Goal: Task Accomplishment & Management: Manage account settings

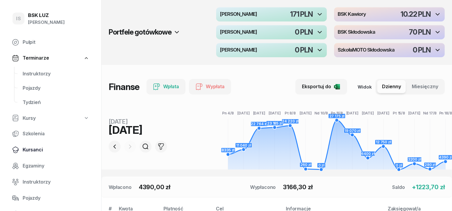
click at [32, 151] on span "Kursanci" at bounding box center [56, 150] width 67 height 8
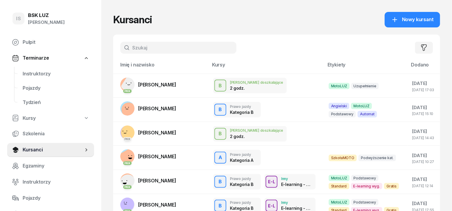
click at [123, 46] on input "text" at bounding box center [178, 48] width 116 height 12
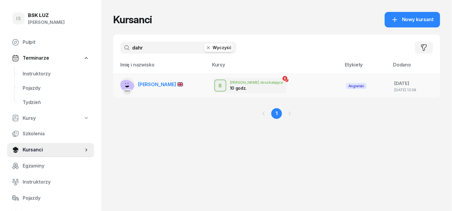
type input "dahr"
click at [125, 86] on icon at bounding box center [127, 87] width 4 height 2
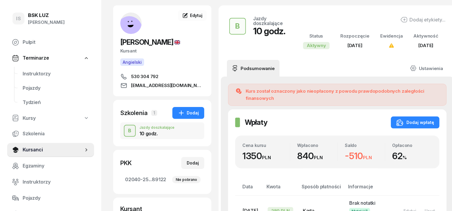
scroll to position [37, 0]
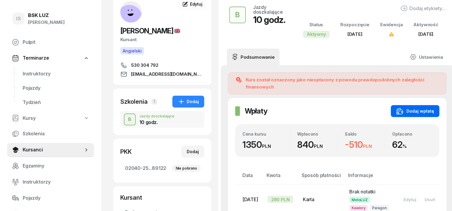
click at [419, 108] on div "Dodaj wpłatę" at bounding box center [416, 111] width 38 height 7
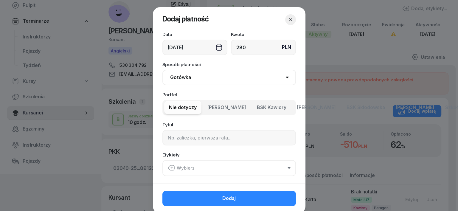
type input "280"
click at [168, 78] on select "Gotówka Karta Przelew Płatności online BLIK" at bounding box center [228, 77] width 133 height 15
select select "transfer"
click at [162, 70] on select "Gotówka Karta Przelew Płatności online BLIK" at bounding box center [228, 77] width 133 height 15
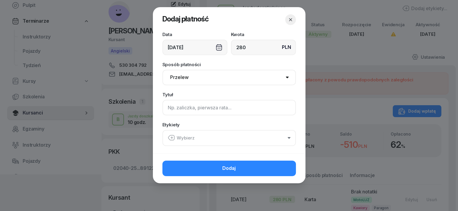
drag, startPoint x: 166, startPoint y: 108, endPoint x: 169, endPoint y: 105, distance: 4.3
click at [167, 108] on input at bounding box center [228, 107] width 133 height 15
type input "B"
click at [170, 138] on icon "button" at bounding box center [171, 137] width 7 height 7
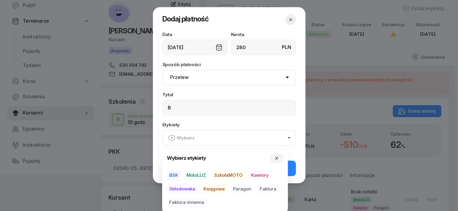
click at [199, 175] on span "MotoLUZ" at bounding box center [196, 175] width 24 height 10
drag, startPoint x: 208, startPoint y: 190, endPoint x: 229, endPoint y: 195, distance: 21.2
click at [212, 192] on span "Księgowa" at bounding box center [214, 189] width 26 height 10
click at [248, 188] on span "Paragon" at bounding box center [242, 189] width 23 height 10
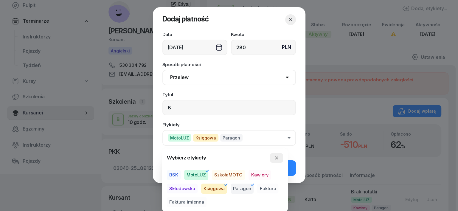
drag, startPoint x: 278, startPoint y: 158, endPoint x: 278, endPoint y: 163, distance: 4.5
click at [277, 159] on icon "button" at bounding box center [276, 158] width 5 height 5
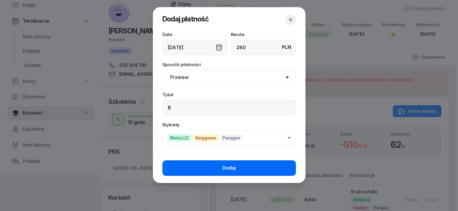
click at [290, 168] on button "Dodaj" at bounding box center [228, 167] width 133 height 15
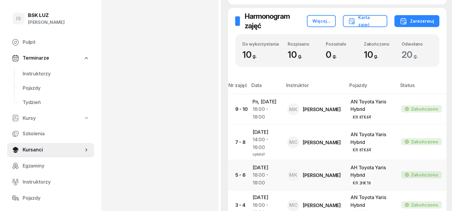
scroll to position [372, 0]
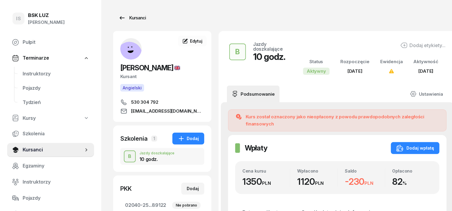
click at [128, 19] on div "Kursanci" at bounding box center [132, 17] width 27 height 7
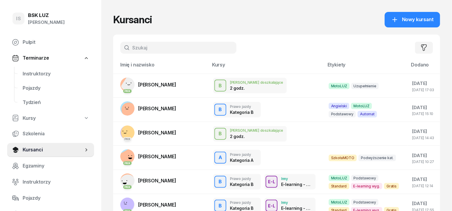
click at [124, 50] on input "text" at bounding box center [178, 48] width 116 height 12
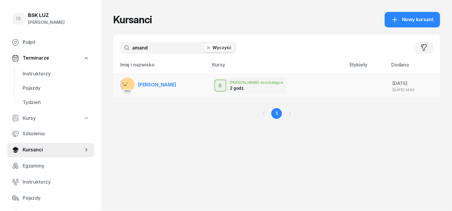
type input "amand"
click at [120, 82] on rect at bounding box center [129, 85] width 18 height 18
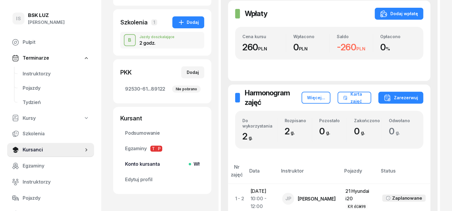
scroll to position [112, 0]
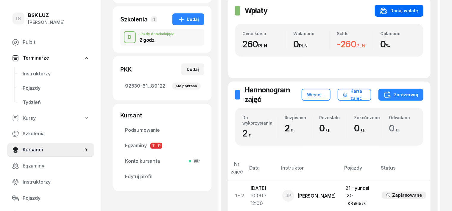
click at [417, 10] on div "Dodaj wpłatę" at bounding box center [399, 10] width 38 height 7
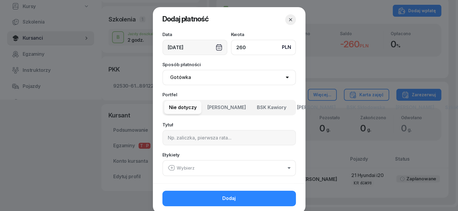
type input "260"
click at [173, 75] on select "Gotówka Karta Przelew Płatności online BLIK" at bounding box center [228, 77] width 133 height 15
select select "transfer"
click at [162, 70] on select "Gotówka Karta Przelew Płatności online BLIK" at bounding box center [228, 77] width 133 height 15
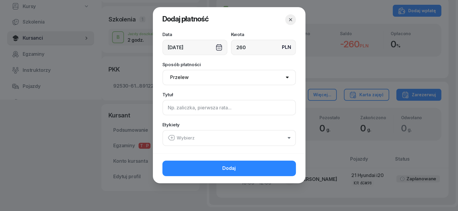
click at [169, 105] on input at bounding box center [228, 107] width 133 height 15
type input "B"
click at [170, 137] on icon "button" at bounding box center [171, 137] width 7 height 7
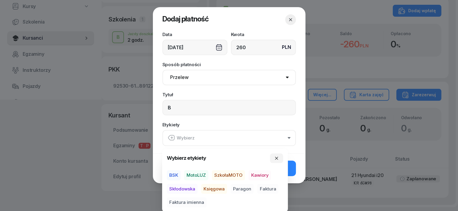
click at [204, 175] on span "MotoLUZ" at bounding box center [196, 175] width 24 height 10
drag, startPoint x: 211, startPoint y: 190, endPoint x: 216, endPoint y: 192, distance: 5.3
click at [213, 192] on span "Księgowa" at bounding box center [214, 189] width 26 height 10
click at [243, 187] on span "Paragon" at bounding box center [242, 189] width 23 height 10
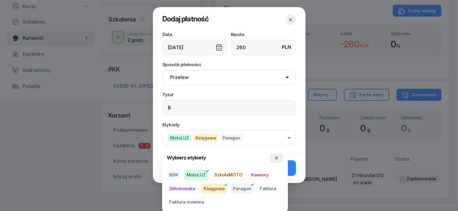
click at [280, 155] on button "button" at bounding box center [276, 158] width 13 height 10
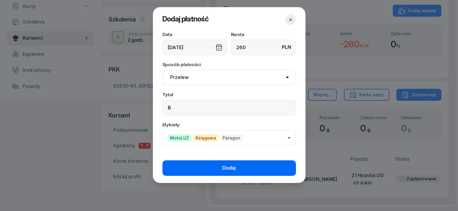
click at [283, 167] on button "Dodaj" at bounding box center [228, 167] width 133 height 15
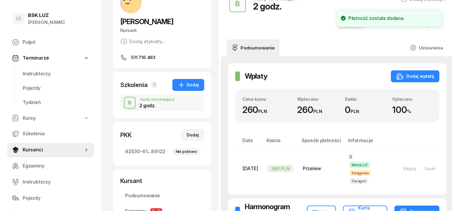
scroll to position [37, 0]
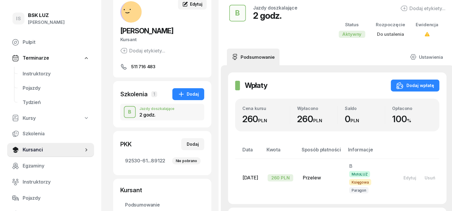
click at [184, 4] on icon at bounding box center [186, 4] width 4 height 4
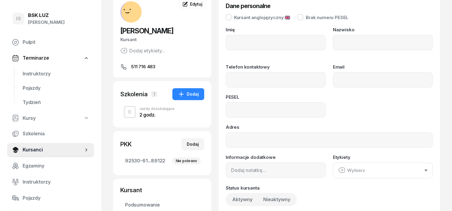
type input "AMANDA"
type input "FILIP"
type input "511716483"
type input "06301408044"
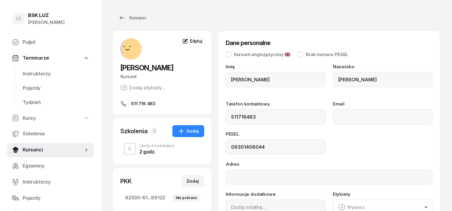
type input "511 716 483"
click at [129, 19] on div "Kursanci" at bounding box center [132, 17] width 27 height 7
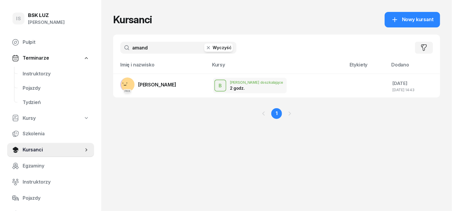
click at [206, 49] on icon "button" at bounding box center [209, 48] width 6 height 6
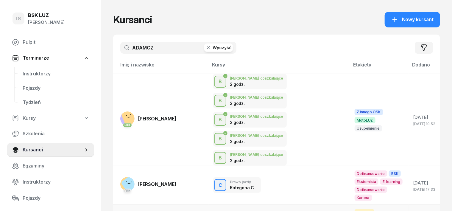
type input "ADAMCZ"
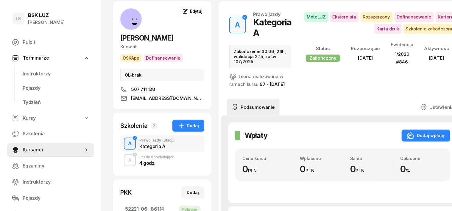
scroll to position [74, 0]
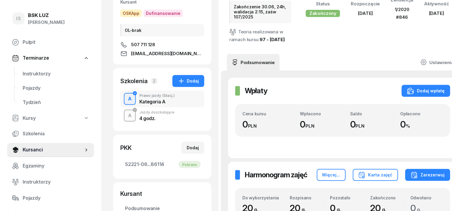
click at [126, 116] on div "A" at bounding box center [130, 116] width 8 height 10
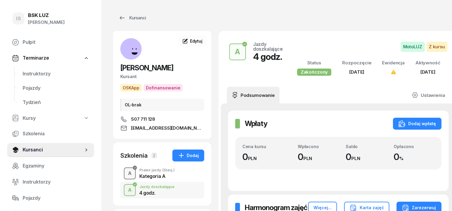
click at [126, 172] on div "A" at bounding box center [130, 173] width 8 height 10
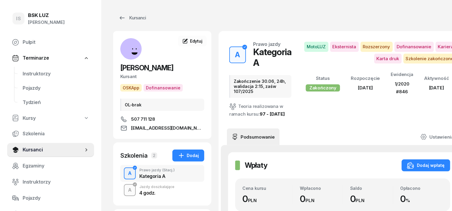
click at [126, 188] on div "A" at bounding box center [130, 190] width 8 height 10
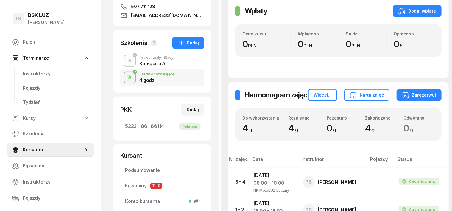
scroll to position [88, 0]
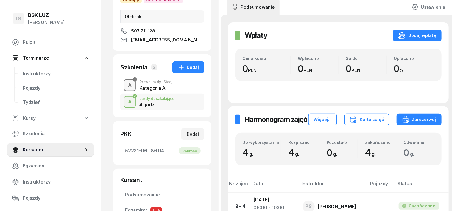
click at [126, 85] on div "A" at bounding box center [130, 85] width 8 height 10
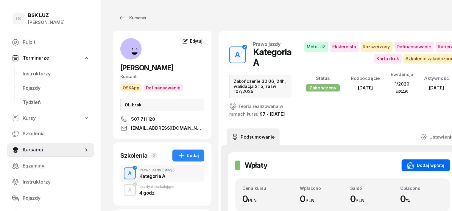
click at [419, 169] on div "Dodaj wpłatę" at bounding box center [426, 165] width 38 height 7
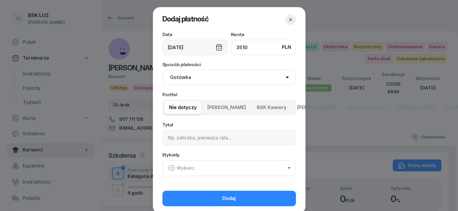
scroll to position [26, 0]
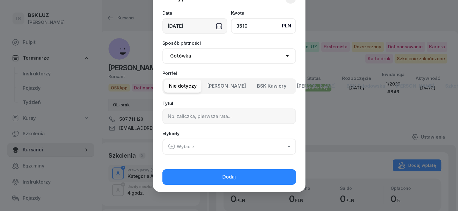
type input "3510"
drag, startPoint x: 174, startPoint y: 52, endPoint x: 174, endPoint y: 57, distance: 5.7
click at [174, 52] on select "Gotówka Karta Przelew Płatności online BLIK" at bounding box center [228, 55] width 133 height 15
select select "transfer"
click at [162, 64] on select "Gotówka Karta Przelew Płatności online BLIK" at bounding box center [228, 55] width 133 height 15
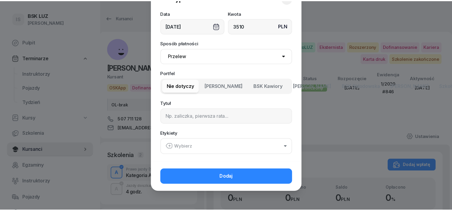
scroll to position [0, 0]
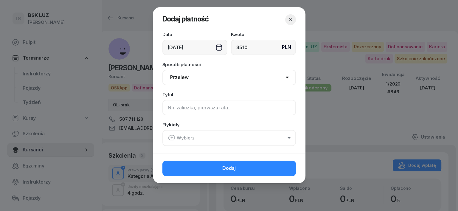
click at [169, 107] on input at bounding box center [228, 107] width 133 height 15
type input "A - PLUXEE F/1/08/2025 ML"
click at [172, 138] on icon "button" at bounding box center [172, 138] width 0 height 2
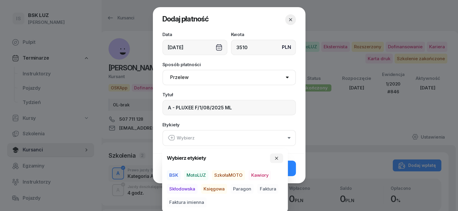
click at [195, 173] on span "MotoLUZ" at bounding box center [196, 175] width 24 height 10
click at [214, 189] on span "Księgowa" at bounding box center [214, 189] width 26 height 10
click at [271, 188] on span "Faktura" at bounding box center [267, 189] width 21 height 10
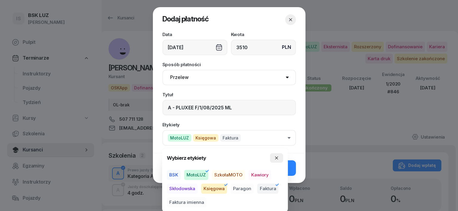
click at [277, 156] on icon "button" at bounding box center [276, 158] width 5 height 5
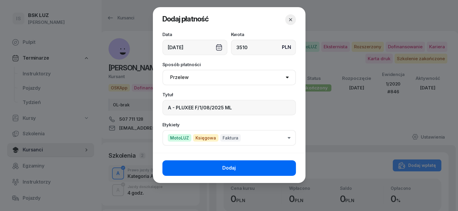
click at [272, 167] on button "Dodaj" at bounding box center [228, 167] width 133 height 15
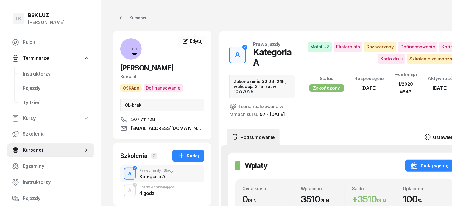
click at [431, 133] on icon at bounding box center [428, 136] width 7 height 7
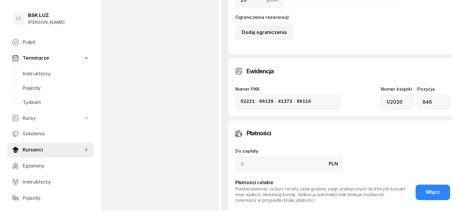
scroll to position [447, 0]
click at [235, 168] on input at bounding box center [289, 163] width 108 height 15
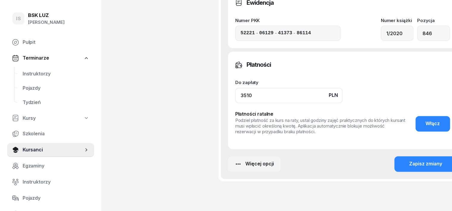
scroll to position [521, 0]
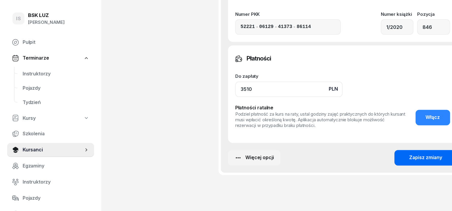
type input "3510"
click at [395, 166] on button "Zapisz zmiany" at bounding box center [426, 157] width 63 height 15
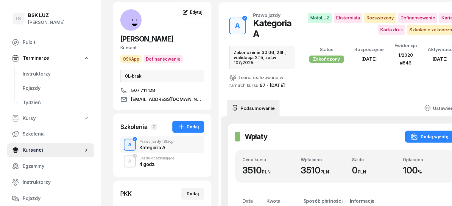
scroll to position [0, 0]
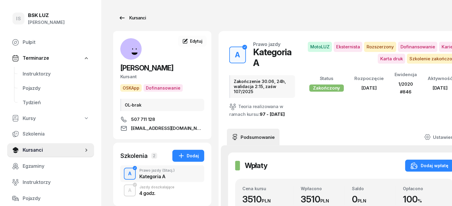
click at [126, 19] on div "Kursanci" at bounding box center [132, 17] width 27 height 7
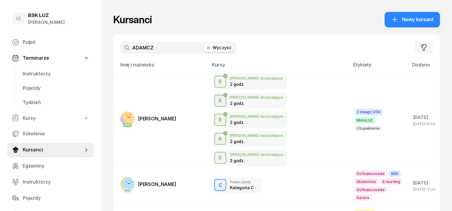
click at [206, 50] on icon "button" at bounding box center [209, 48] width 6 height 6
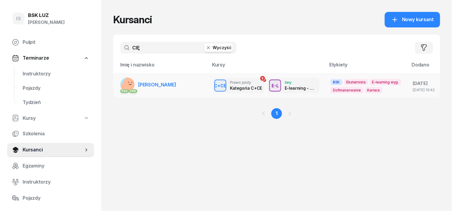
type input "CIĘ"
click at [119, 83] on rect at bounding box center [129, 86] width 21 height 21
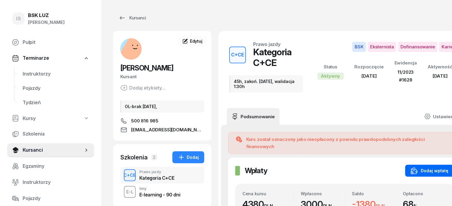
click at [436, 167] on div "Dodaj wpłatę" at bounding box center [430, 170] width 38 height 7
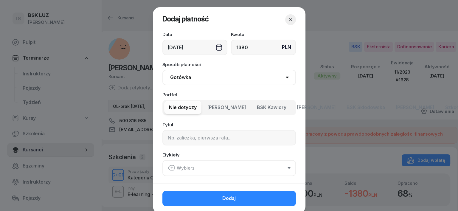
type input "1380"
click at [185, 76] on select "Gotówka Karta Przelew Płatności online BLIK" at bounding box center [228, 77] width 133 height 15
select select "transfer"
click at [162, 70] on select "Gotówka Karta Przelew Płatności online BLIK" at bounding box center [228, 77] width 133 height 15
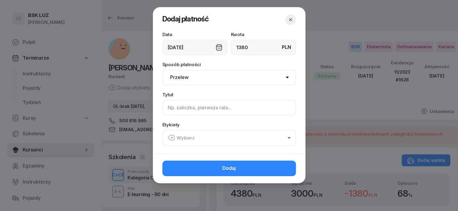
click at [167, 108] on input at bounding box center [228, 107] width 133 height 15
click at [173, 138] on icon "button" at bounding box center [171, 137] width 7 height 7
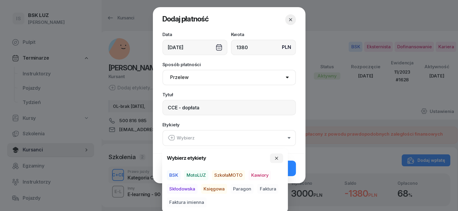
click at [176, 173] on span "BSK" at bounding box center [174, 175] width 14 height 10
drag, startPoint x: 217, startPoint y: 187, endPoint x: 216, endPoint y: 199, distance: 11.7
click at [217, 187] on span "Księgowa" at bounding box center [214, 189] width 26 height 10
click at [193, 201] on span "Faktura imienna" at bounding box center [187, 202] width 40 height 10
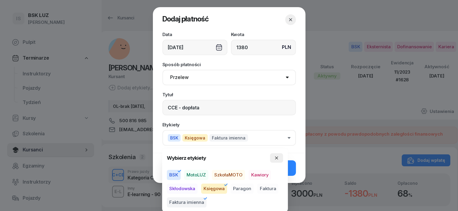
click at [276, 155] on button "button" at bounding box center [276, 158] width 13 height 10
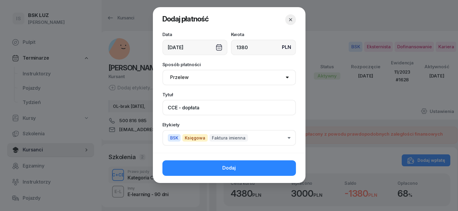
click at [203, 112] on input "CCE - dopłata" at bounding box center [228, 107] width 133 height 15
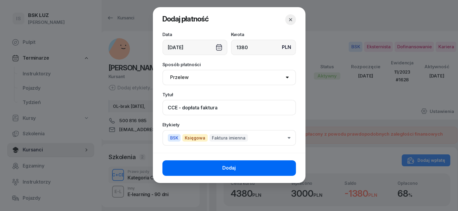
type input "CCE - dopłata faktura"
click at [249, 174] on button "Dodaj" at bounding box center [228, 167] width 133 height 15
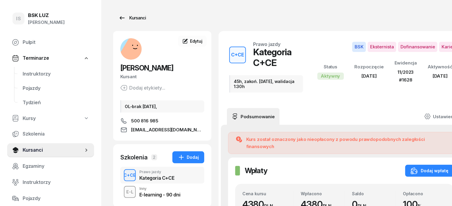
click at [127, 18] on div "Kursanci" at bounding box center [132, 17] width 27 height 7
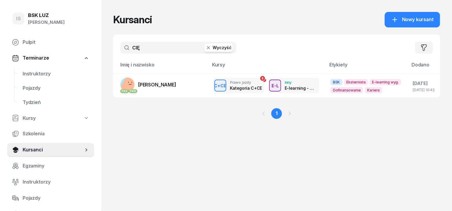
click at [206, 47] on icon "button" at bounding box center [209, 48] width 6 height 6
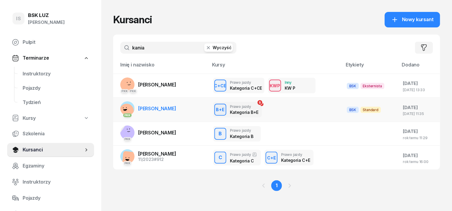
type input "kania"
click at [119, 107] on rect at bounding box center [127, 111] width 16 height 16
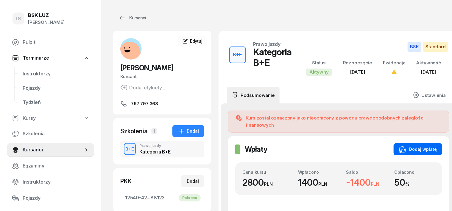
click at [413, 150] on div "Dodaj wpłatę" at bounding box center [418, 149] width 38 height 7
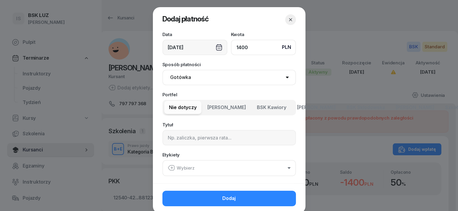
type input "1400"
click at [181, 77] on select "Gotówka Karta Przelew Płatności online BLIK" at bounding box center [228, 77] width 133 height 15
select select "transfer"
click at [162, 70] on select "Gotówka Karta Przelew Płatności online BLIK" at bounding box center [228, 77] width 133 height 15
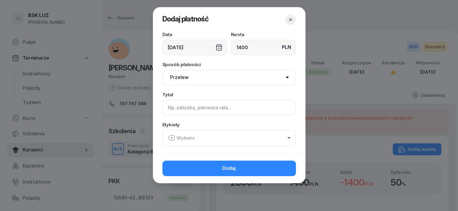
click at [169, 111] on input at bounding box center [228, 107] width 133 height 15
type input "b"
type input "BE f-RA KOŃCOWA"
click at [169, 135] on icon "button" at bounding box center [171, 137] width 7 height 7
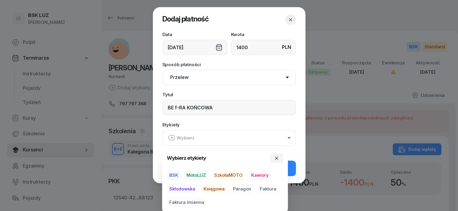
click at [176, 174] on span "BSK" at bounding box center [174, 175] width 14 height 10
click at [212, 190] on span "Księgowa" at bounding box center [214, 189] width 26 height 10
click at [267, 187] on span "Faktura" at bounding box center [267, 189] width 21 height 10
click at [279, 157] on icon "button" at bounding box center [276, 158] width 5 height 5
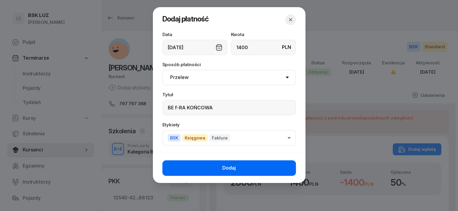
click at [264, 164] on button "Dodaj" at bounding box center [228, 167] width 133 height 15
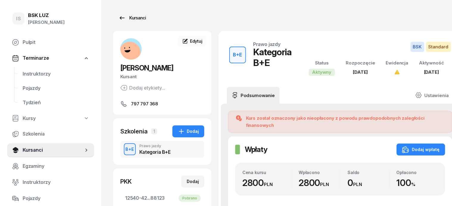
click at [128, 18] on div "Kursanci" at bounding box center [132, 17] width 27 height 7
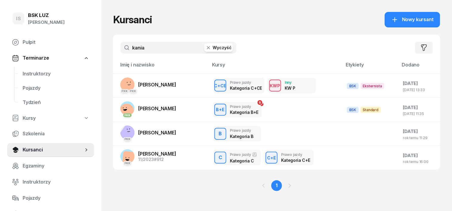
click at [207, 48] on icon "button" at bounding box center [208, 47] width 3 height 3
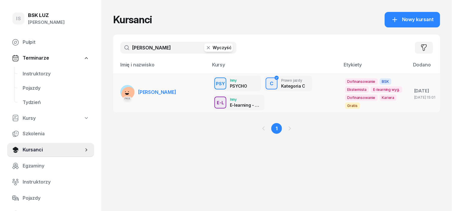
type input "GĄDKOWSKI"
click at [121, 93] on rect at bounding box center [129, 94] width 16 height 16
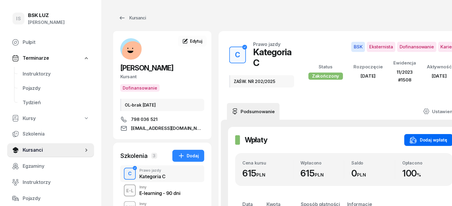
click at [436, 138] on div "Dodaj wpłatę" at bounding box center [429, 139] width 38 height 7
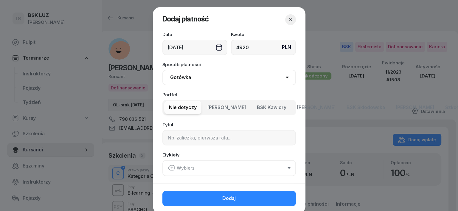
type input "4920"
click at [178, 76] on select "Gotówka Karta Przelew Płatności online BLIK" at bounding box center [228, 77] width 133 height 15
select select "transfer"
click at [162, 70] on select "Gotówka Karta Przelew Płatności online BLIK" at bounding box center [228, 77] width 133 height 15
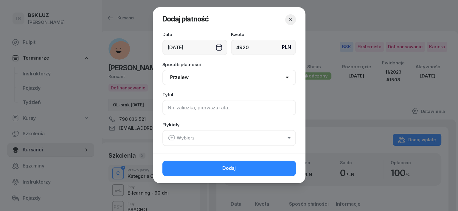
click at [171, 107] on input at bounding box center [228, 107] width 133 height 15
type input "C - PLUXEE F/5/08/2025 S"
click at [172, 136] on icon "button" at bounding box center [171, 137] width 7 height 7
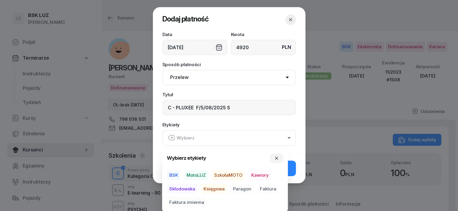
click at [173, 173] on span "BSK" at bounding box center [174, 175] width 14 height 10
click at [215, 189] on span "Księgowa" at bounding box center [214, 189] width 26 height 10
click at [266, 188] on span "Faktura" at bounding box center [267, 189] width 21 height 10
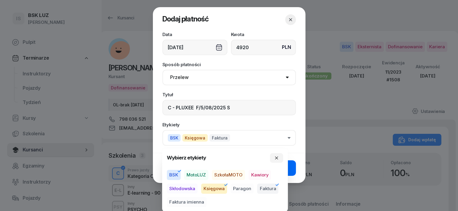
drag, startPoint x: 279, startPoint y: 157, endPoint x: 289, endPoint y: 162, distance: 11.1
click at [279, 157] on icon "button" at bounding box center [276, 158] width 5 height 5
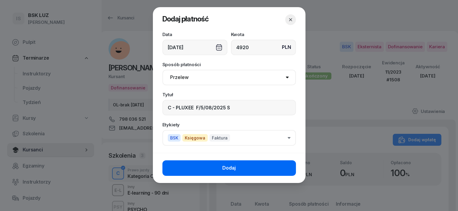
click at [292, 166] on button "Dodaj" at bounding box center [228, 167] width 133 height 15
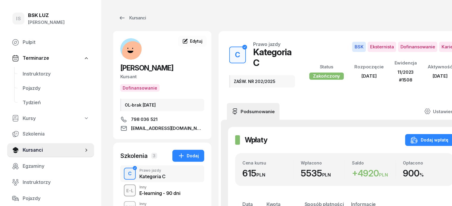
click at [431, 108] on icon at bounding box center [428, 111] width 7 height 7
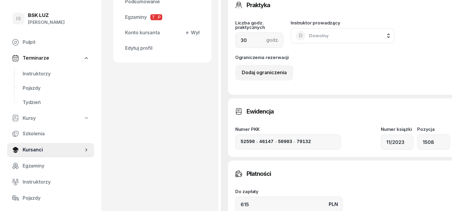
scroll to position [335, 0]
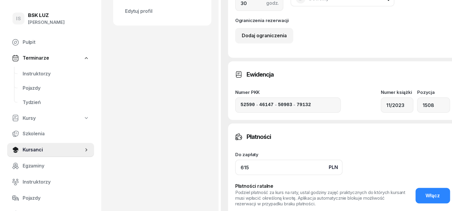
drag, startPoint x: 236, startPoint y: 166, endPoint x: 219, endPoint y: 168, distance: 16.5
click at [235, 167] on input "615" at bounding box center [289, 167] width 108 height 15
type input "6"
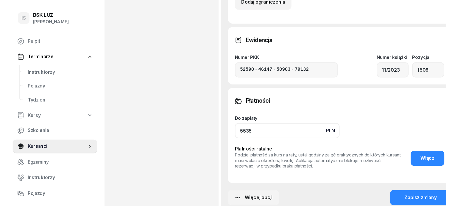
scroll to position [410, 0]
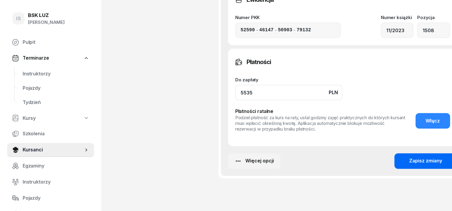
type input "5535"
click at [419, 157] on div "Zapisz zmiany" at bounding box center [426, 161] width 33 height 8
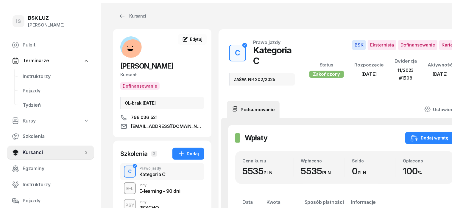
scroll to position [0, 0]
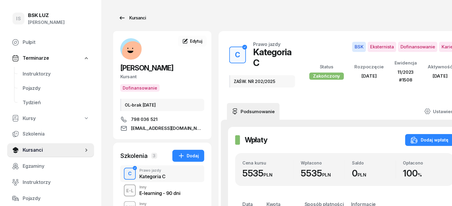
click at [120, 19] on div "Kursanci" at bounding box center [132, 17] width 27 height 7
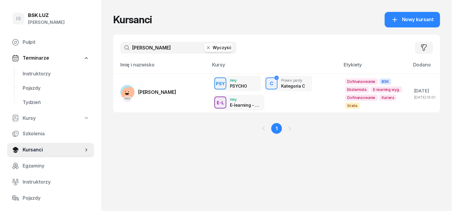
click at [206, 47] on icon "button" at bounding box center [209, 48] width 6 height 6
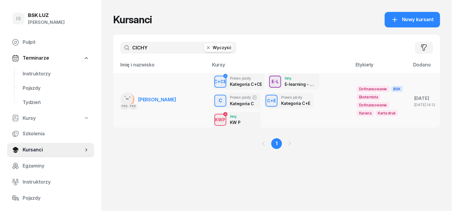
type input "CICHY"
click at [117, 100] on rect at bounding box center [125, 99] width 16 height 16
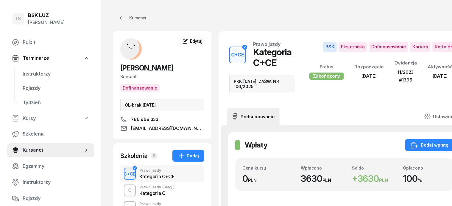
click at [122, 173] on div "C+CE" at bounding box center [130, 173] width 17 height 7
click at [122, 171] on div "C+CE" at bounding box center [130, 173] width 17 height 7
click at [439, 141] on div "Dodaj wpłatę" at bounding box center [430, 144] width 38 height 7
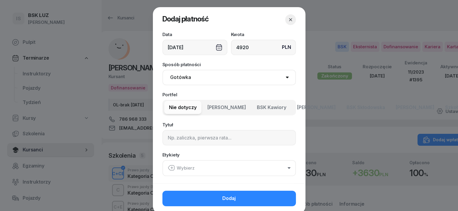
type input "4920"
click at [176, 78] on select "Gotówka Karta Przelew Płatności online BLIK" at bounding box center [228, 77] width 133 height 15
select select "transfer"
click at [162, 70] on select "Gotówka Karta Przelew Płatności online BLIK" at bounding box center [228, 77] width 133 height 15
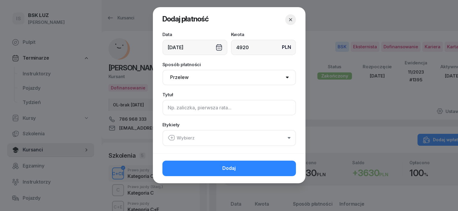
drag, startPoint x: 171, startPoint y: 110, endPoint x: 160, endPoint y: 111, distance: 11.6
click at [171, 111] on input at bounding box center [228, 107] width 133 height 15
type input "CCE - PLUXEE F/15/06/2025 S"
click at [170, 138] on icon "button" at bounding box center [171, 137] width 7 height 7
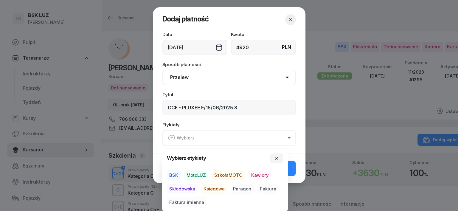
drag, startPoint x: 175, startPoint y: 174, endPoint x: 202, endPoint y: 181, distance: 27.9
click at [180, 177] on span "BSK" at bounding box center [174, 175] width 14 height 10
drag, startPoint x: 209, startPoint y: 189, endPoint x: 229, endPoint y: 191, distance: 19.4
click at [213, 190] on span "Księgowa" at bounding box center [214, 189] width 26 height 10
drag, startPoint x: 273, startPoint y: 189, endPoint x: 279, endPoint y: 171, distance: 18.4
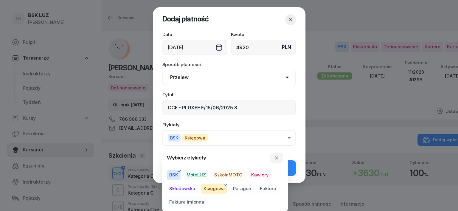
click at [273, 188] on span "Faktura" at bounding box center [267, 189] width 21 height 10
click at [276, 159] on icon "button" at bounding box center [276, 157] width 3 height 3
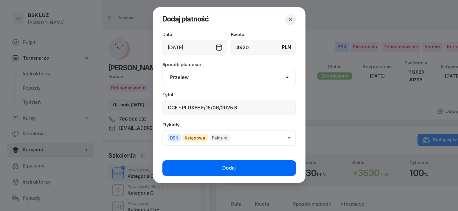
click at [286, 172] on button "Dodaj" at bounding box center [228, 167] width 133 height 15
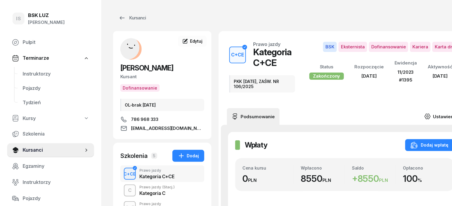
click at [431, 113] on icon at bounding box center [428, 116] width 7 height 7
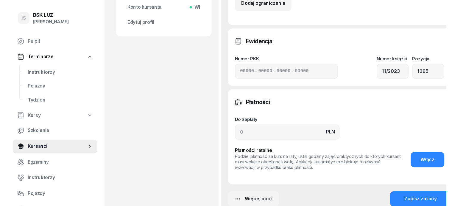
scroll to position [372, 0]
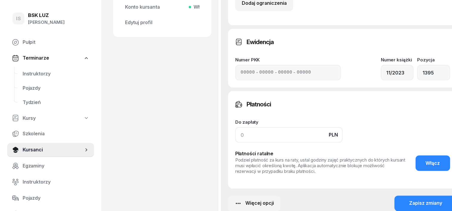
click at [235, 136] on input at bounding box center [289, 134] width 108 height 15
type input "8550"
click at [420, 200] on div "Zapisz zmiany" at bounding box center [426, 204] width 33 height 8
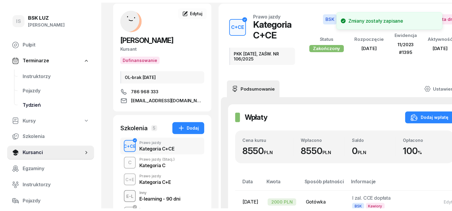
scroll to position [0, 0]
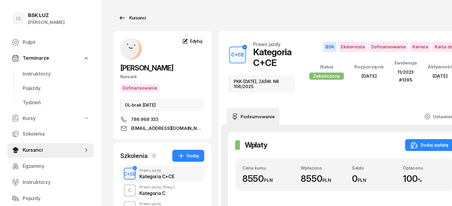
click at [124, 17] on div "Kursanci" at bounding box center [132, 17] width 27 height 7
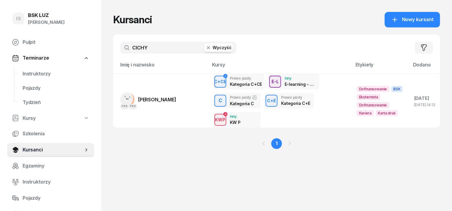
click at [207, 48] on icon "button" at bounding box center [208, 47] width 3 height 3
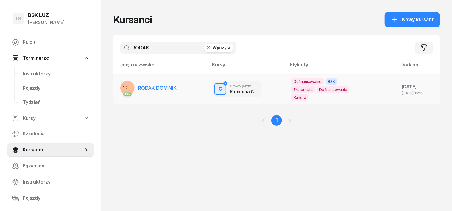
type input "RODAK"
click at [117, 83] on rect at bounding box center [129, 88] width 24 height 24
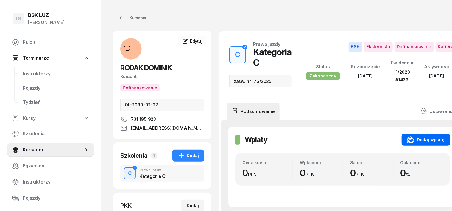
click at [415, 140] on div "Dodaj wpłatę" at bounding box center [426, 139] width 38 height 7
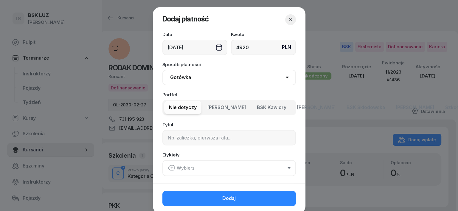
type input "4920"
click at [184, 77] on select "Gotówka Karta Przelew Płatności online BLIK" at bounding box center [228, 77] width 133 height 15
select select "transfer"
click at [162, 70] on select "Gotówka Karta Przelew Płatności online BLIK" at bounding box center [228, 77] width 133 height 15
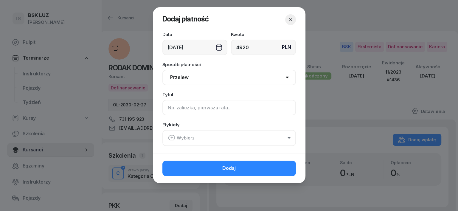
click at [172, 110] on input at bounding box center [228, 107] width 133 height 15
type input "C - PLUXEE F/2/08/2025 S"
click at [170, 136] on icon "button" at bounding box center [171, 137] width 7 height 7
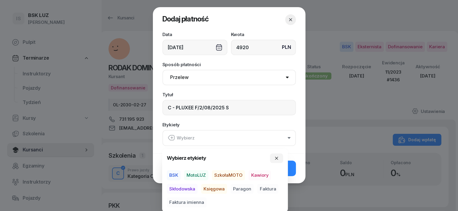
click at [174, 175] on span "BSK" at bounding box center [174, 175] width 14 height 10
drag, startPoint x: 207, startPoint y: 187, endPoint x: 243, endPoint y: 191, distance: 35.7
click at [209, 187] on span "Księgowa" at bounding box center [214, 189] width 26 height 10
click at [272, 188] on span "Faktura" at bounding box center [267, 189] width 21 height 10
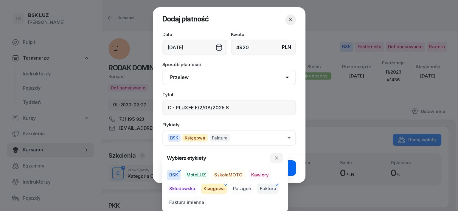
click at [278, 158] on icon "button" at bounding box center [276, 158] width 5 height 5
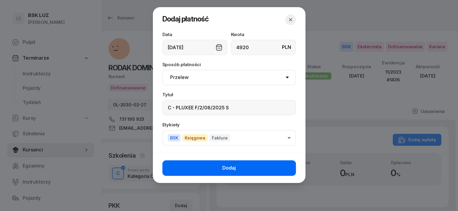
click at [284, 164] on button "Dodaj" at bounding box center [228, 167] width 133 height 15
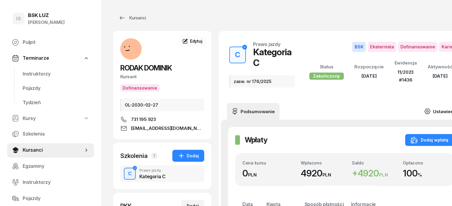
click at [429, 110] on icon at bounding box center [428, 111] width 2 height 2
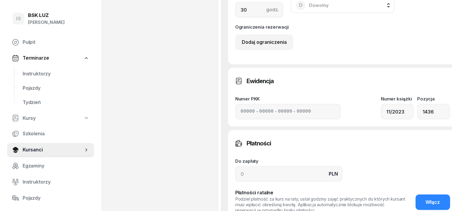
scroll to position [335, 0]
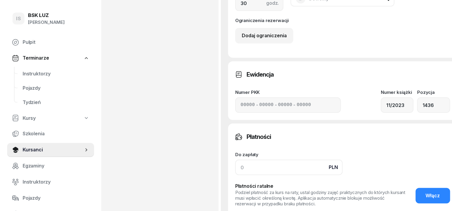
click at [235, 167] on input at bounding box center [289, 167] width 108 height 15
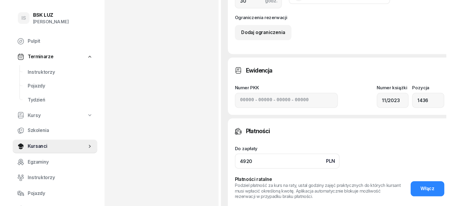
scroll to position [410, 0]
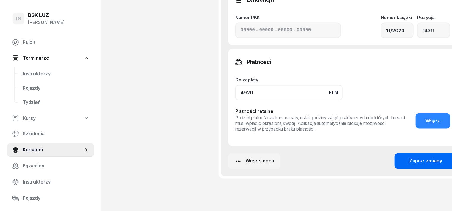
type input "4920"
click at [421, 159] on div "Zapisz zmiany" at bounding box center [426, 161] width 33 height 8
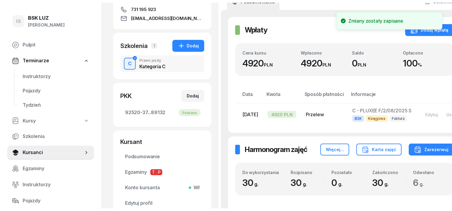
scroll to position [0, 0]
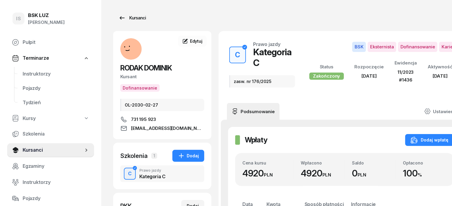
click at [126, 18] on div "Kursanci" at bounding box center [132, 17] width 27 height 7
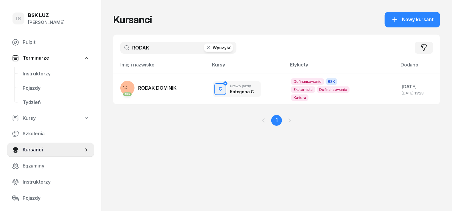
click at [206, 49] on icon "button" at bounding box center [209, 48] width 6 height 6
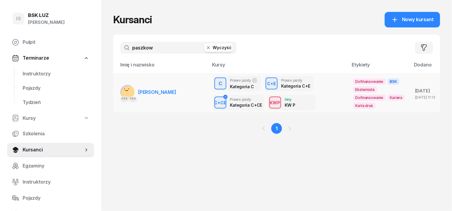
type input "paszkow"
click at [120, 91] on rect at bounding box center [128, 92] width 17 height 17
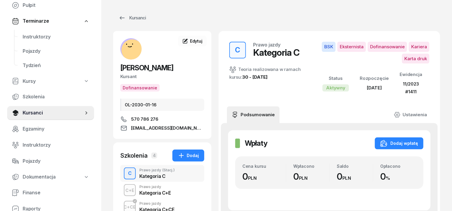
scroll to position [37, 0]
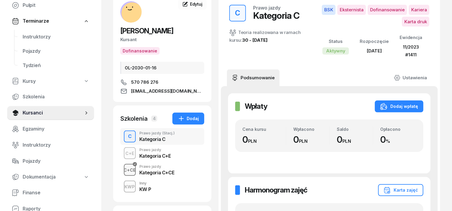
click at [122, 174] on div "C+CE" at bounding box center [130, 169] width 17 height 7
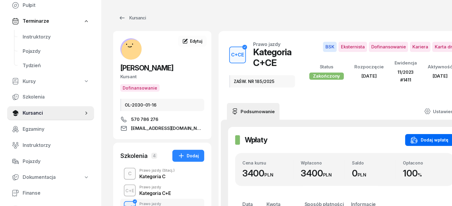
click at [436, 141] on div "Dodaj wpłatę" at bounding box center [430, 139] width 38 height 7
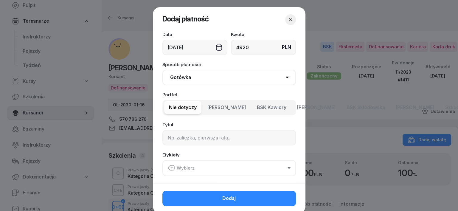
type input "4920"
click at [175, 79] on select "Gotówka Karta Przelew Płatności online BLIK" at bounding box center [228, 77] width 133 height 15
select select "transfer"
click at [162, 70] on select "Gotówka Karta Przelew Płatności online BLIK" at bounding box center [228, 77] width 133 height 15
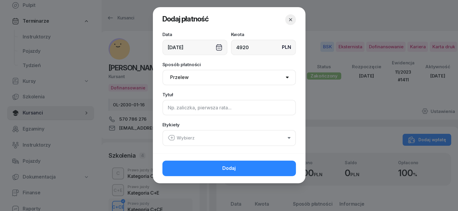
click at [169, 108] on input at bounding box center [228, 107] width 133 height 15
type input "c"
type input "CCE - PLUXEE F/4/08/2025 S"
click at [171, 138] on icon "button" at bounding box center [172, 138] width 2 height 0
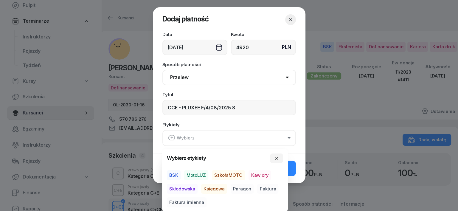
click at [170, 172] on span "BSK" at bounding box center [174, 175] width 14 height 10
drag, startPoint x: 217, startPoint y: 189, endPoint x: 223, endPoint y: 192, distance: 6.6
click at [217, 190] on span "Księgowa" at bounding box center [214, 189] width 26 height 10
drag, startPoint x: 263, startPoint y: 187, endPoint x: 271, endPoint y: 178, distance: 11.8
click at [263, 187] on span "Faktura" at bounding box center [267, 189] width 21 height 10
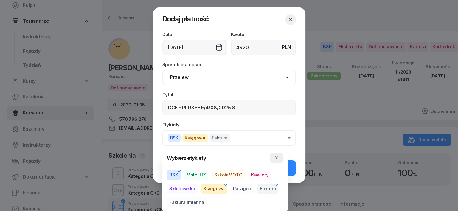
click at [276, 159] on icon "button" at bounding box center [276, 158] width 5 height 5
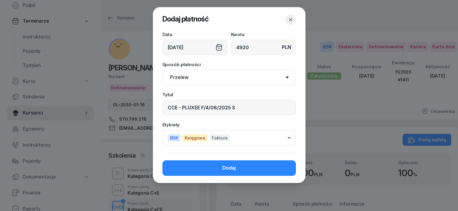
click at [281, 169] on button "Dodaj" at bounding box center [228, 167] width 133 height 15
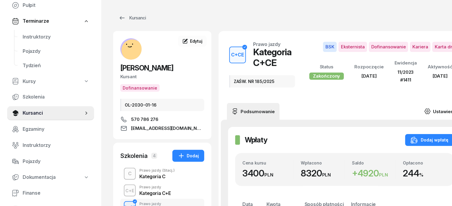
click at [431, 112] on icon at bounding box center [428, 111] width 7 height 7
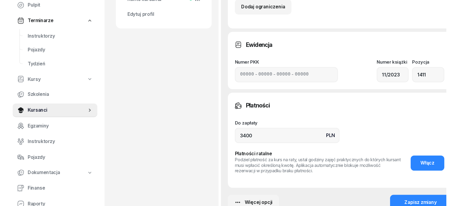
scroll to position [372, 0]
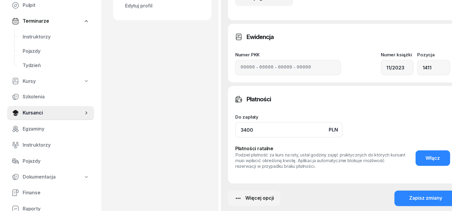
drag, startPoint x: 240, startPoint y: 129, endPoint x: 251, endPoint y: 120, distance: 14.0
click at [240, 128] on input "3400" at bounding box center [289, 129] width 108 height 15
type input "3"
type input "8320"
click at [425, 198] on div "Zapisz zmiany" at bounding box center [426, 199] width 33 height 8
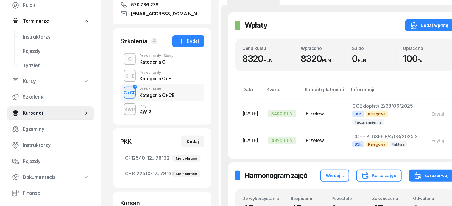
scroll to position [112, 0]
